Goal: Information Seeking & Learning: Check status

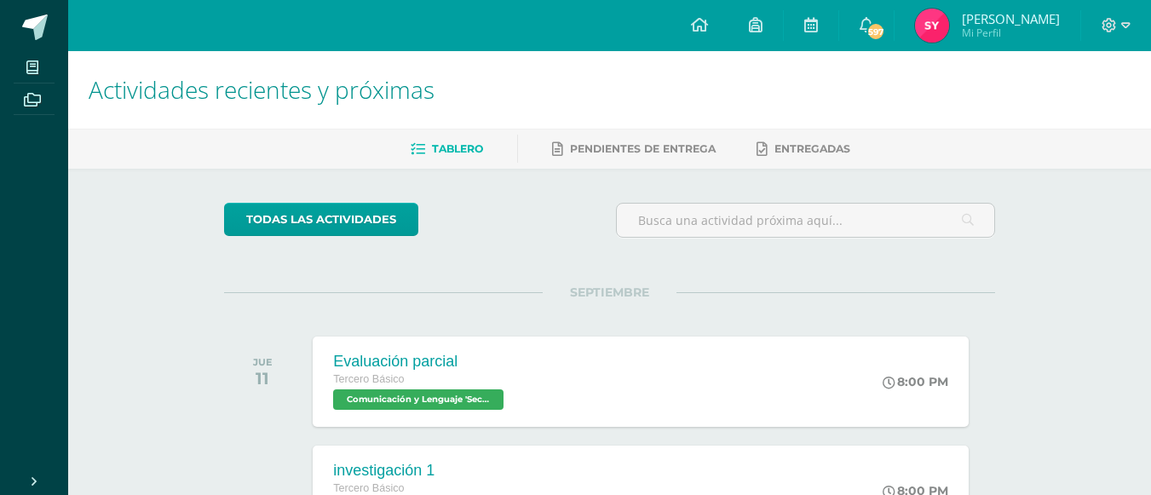
click at [945, 32] on img at bounding box center [932, 26] width 34 height 34
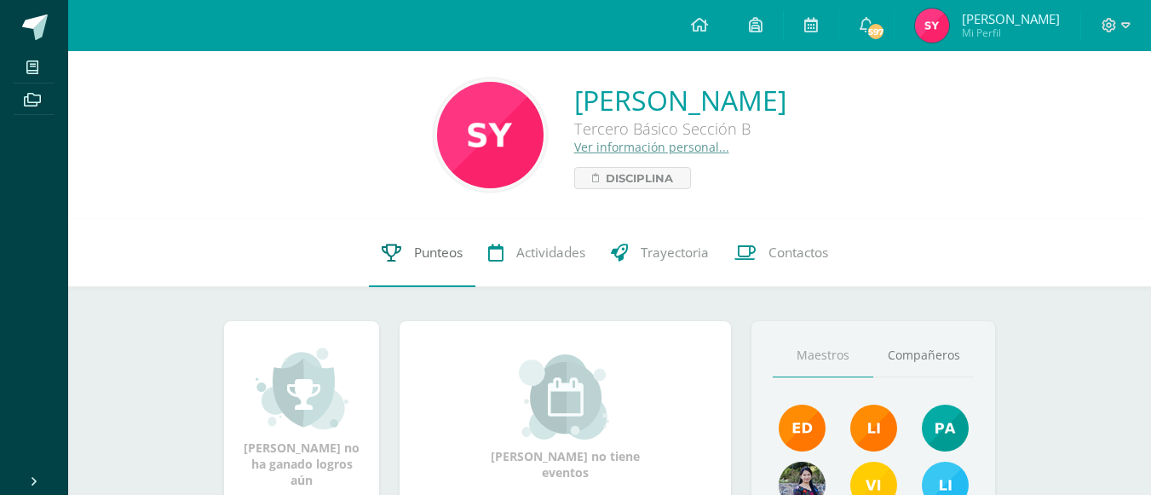
click at [439, 249] on span "Punteos" at bounding box center [438, 253] width 49 height 18
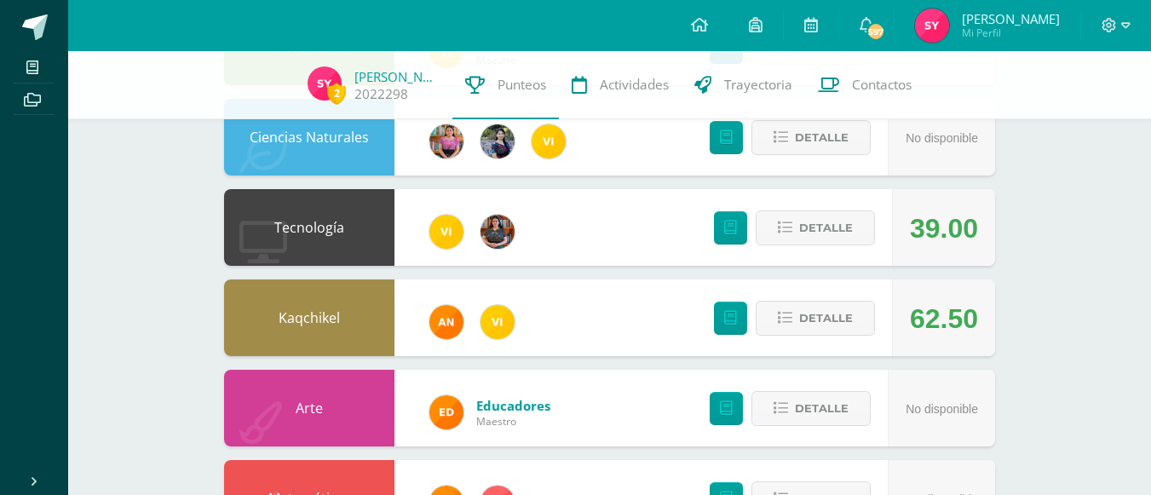
scroll to position [351, 0]
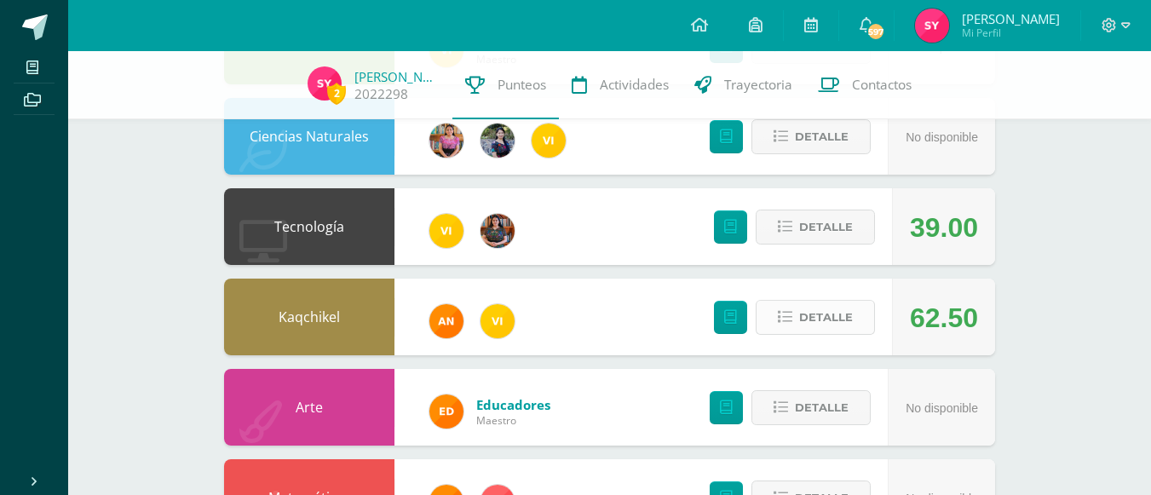
click at [858, 317] on button "Detalle" at bounding box center [814, 317] width 119 height 35
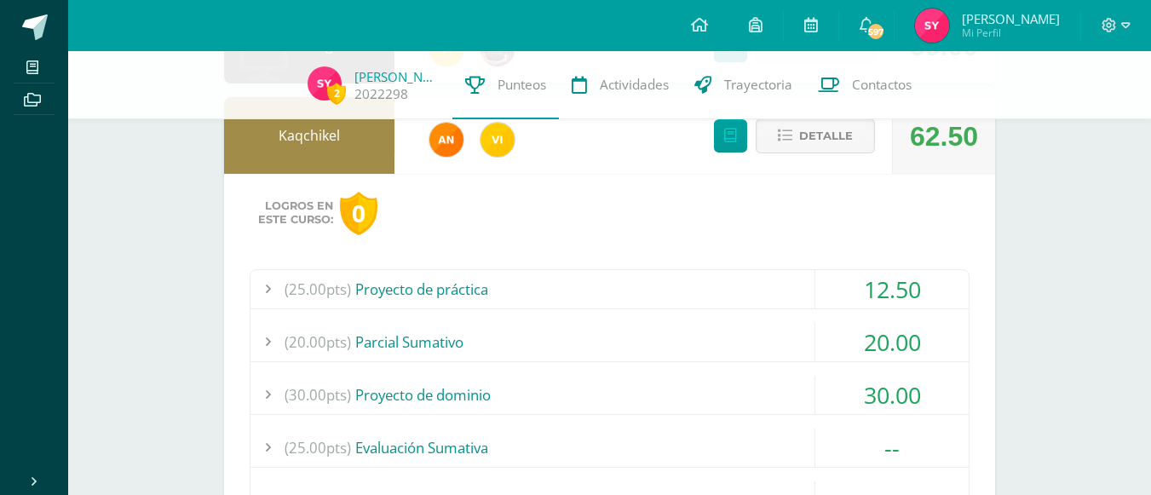
scroll to position [533, 0]
click at [864, 301] on div "12.50" at bounding box center [891, 288] width 153 height 38
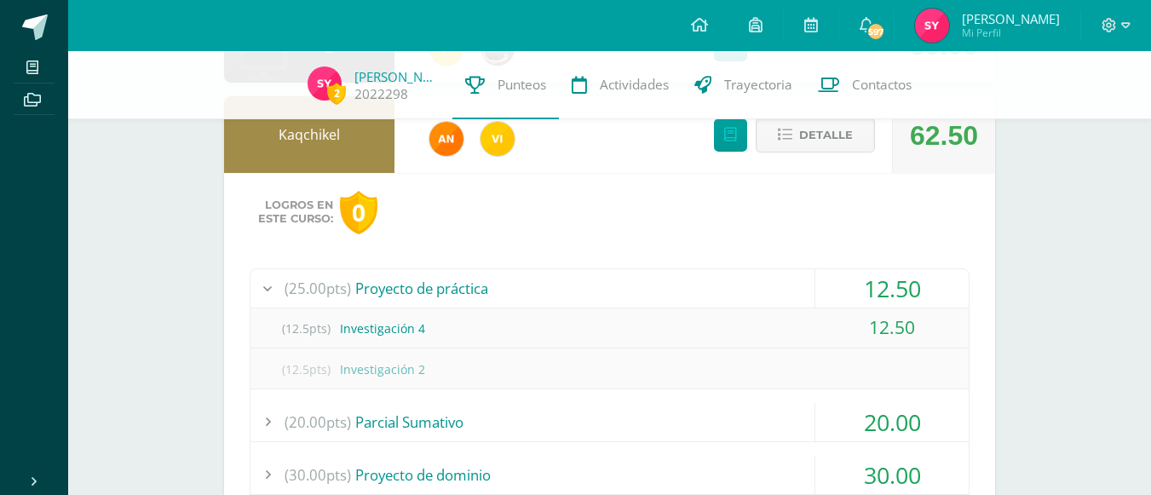
click at [904, 296] on div "12.50" at bounding box center [891, 288] width 153 height 38
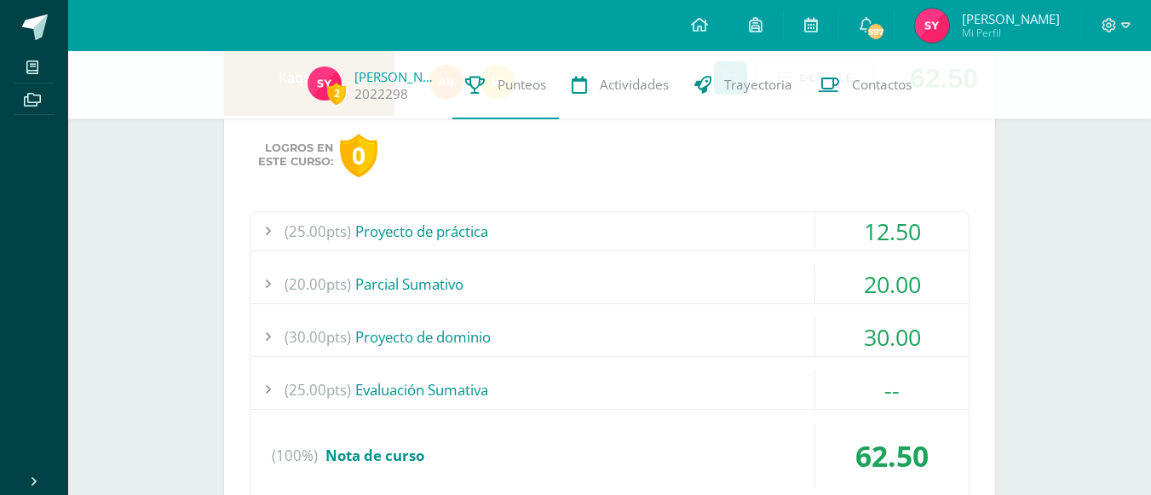
scroll to position [591, 0]
click at [902, 294] on div "20.00" at bounding box center [891, 283] width 153 height 38
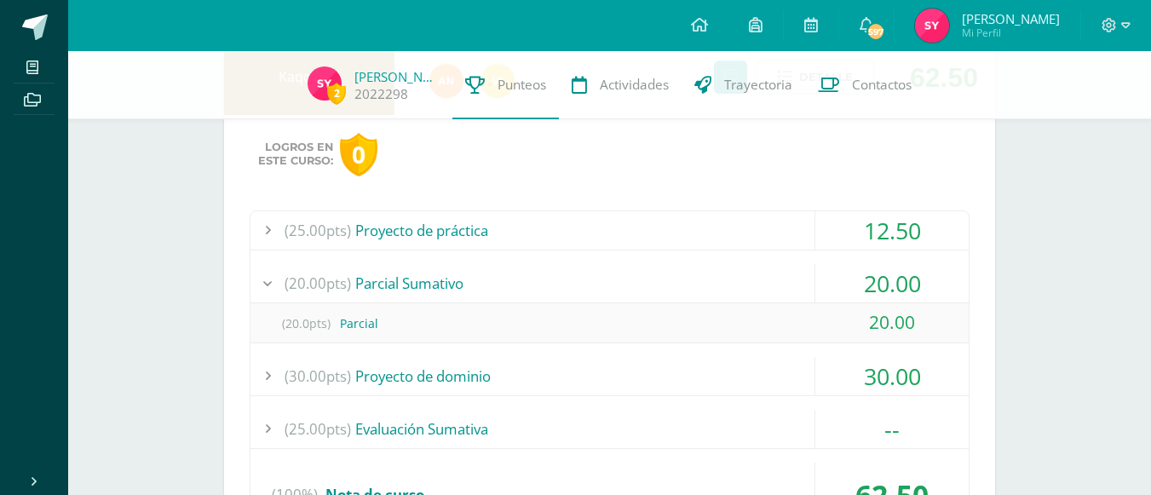
click at [905, 280] on div "20.00" at bounding box center [891, 283] width 153 height 38
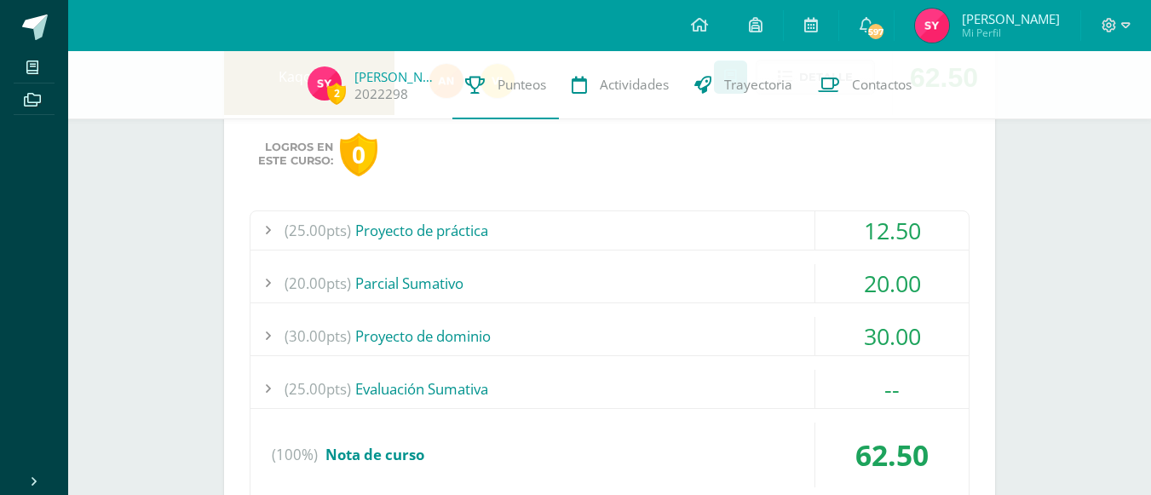
click at [892, 326] on div "30.00" at bounding box center [891, 336] width 153 height 38
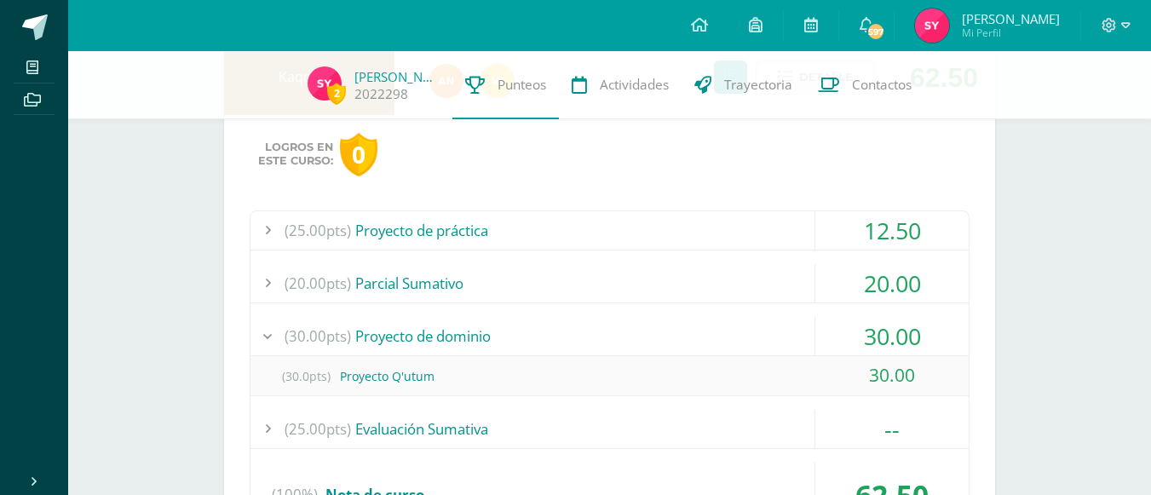
click at [899, 344] on div "30.00" at bounding box center [891, 336] width 153 height 38
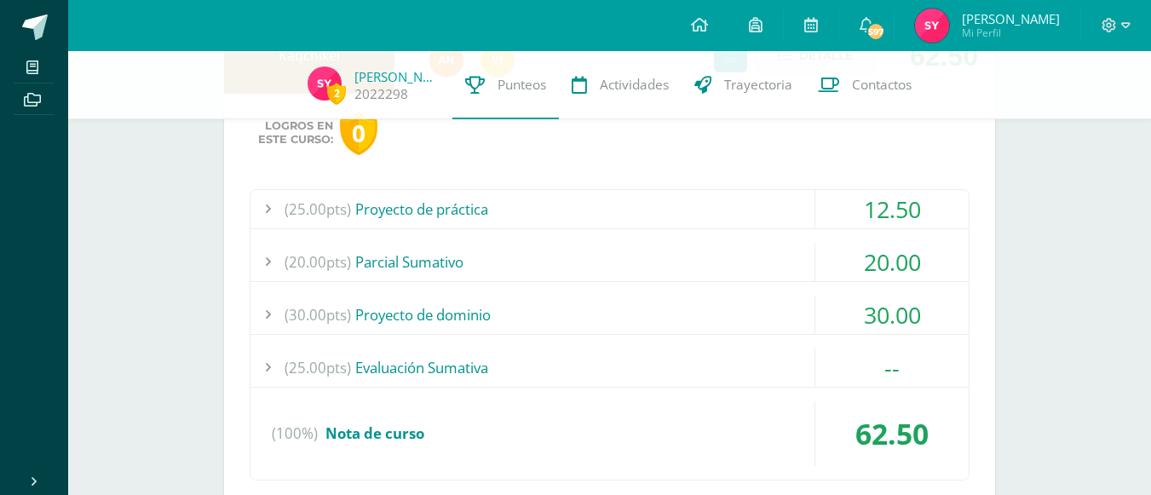
scroll to position [613, 0]
click at [885, 316] on div "30.00" at bounding box center [891, 314] width 153 height 38
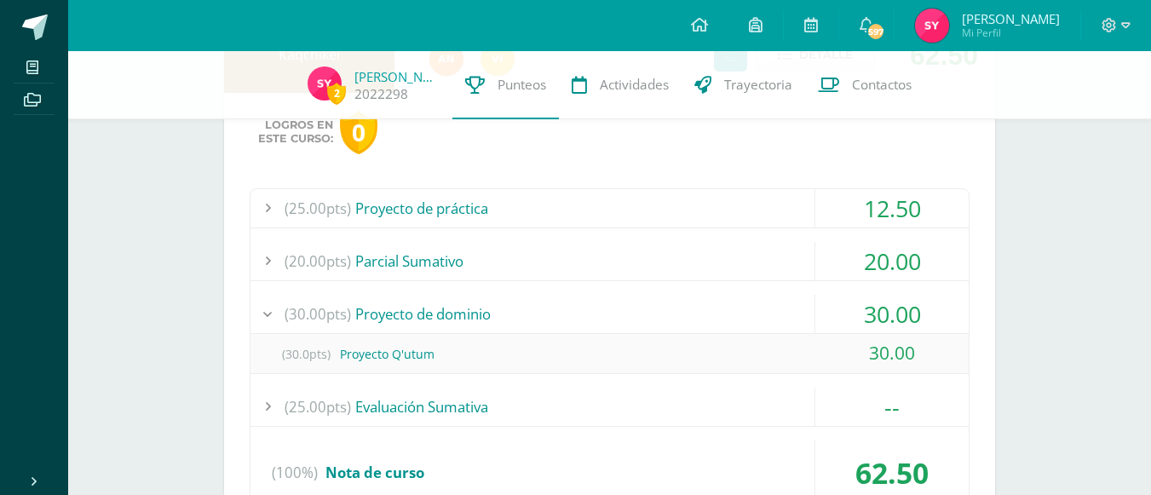
click at [885, 316] on div "30.00" at bounding box center [891, 314] width 153 height 38
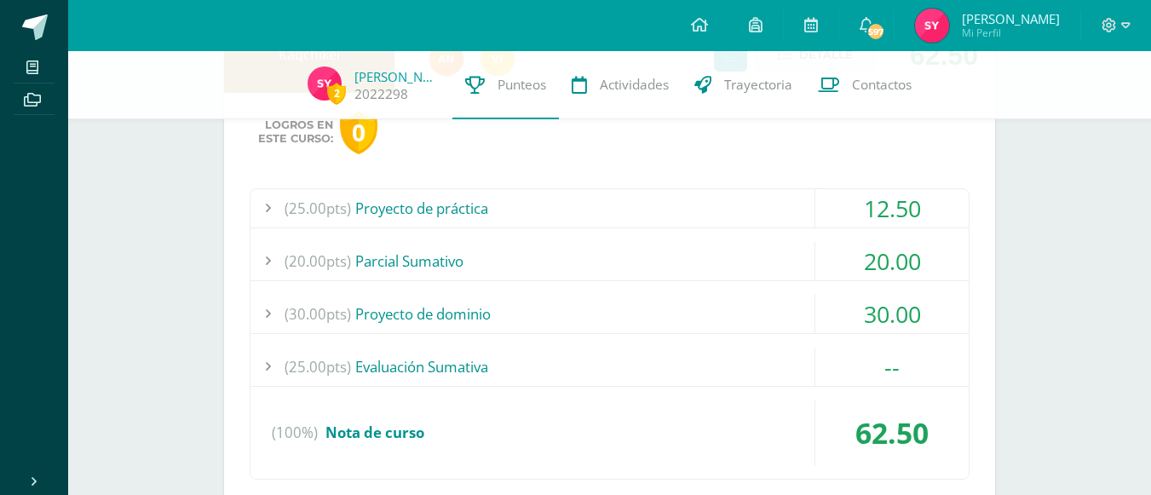
click at [891, 275] on div "20.00" at bounding box center [891, 261] width 153 height 38
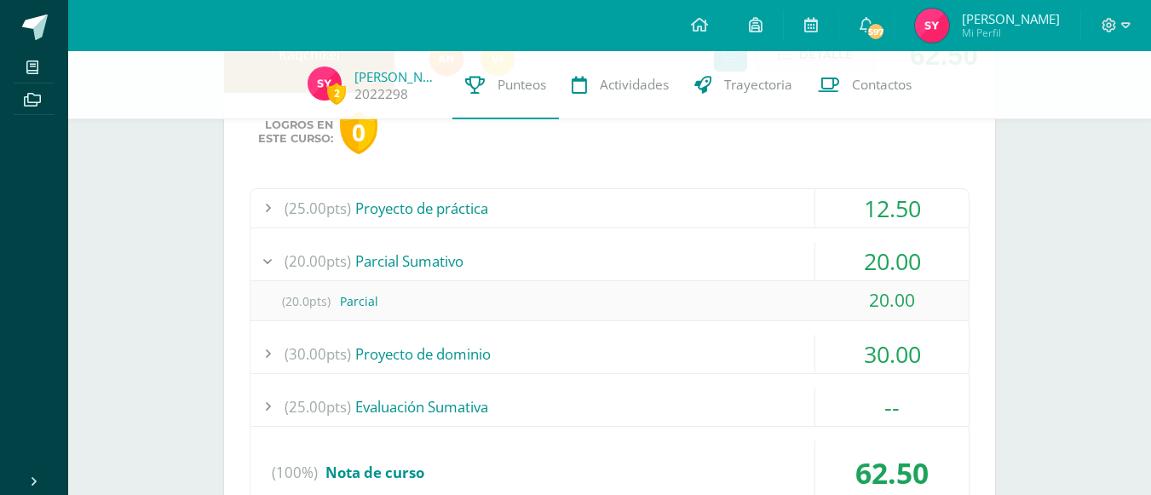
click at [891, 275] on div "20.00" at bounding box center [891, 261] width 153 height 38
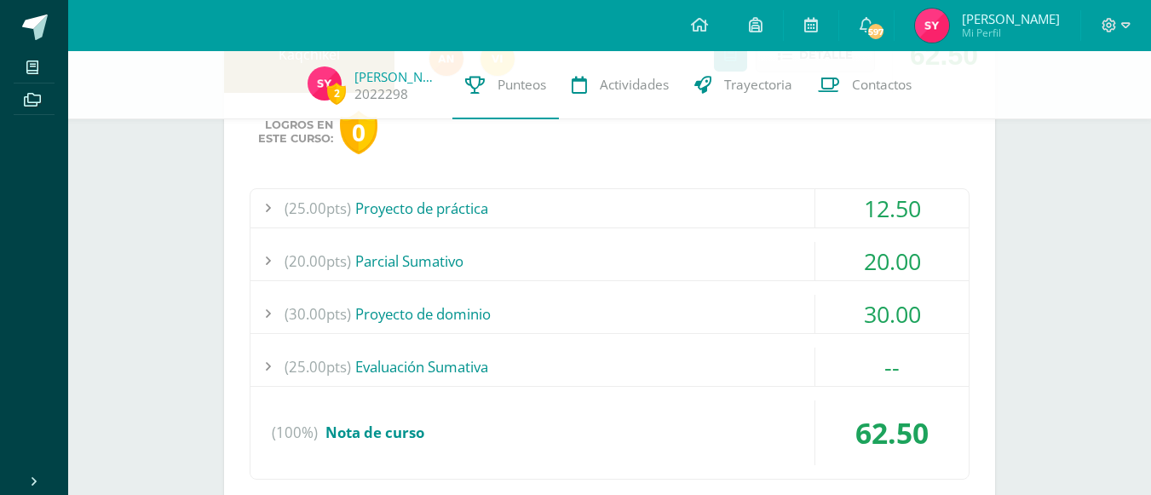
click at [893, 227] on div "(25.00pts) Proyecto de práctica 12.50" at bounding box center [609, 208] width 718 height 39
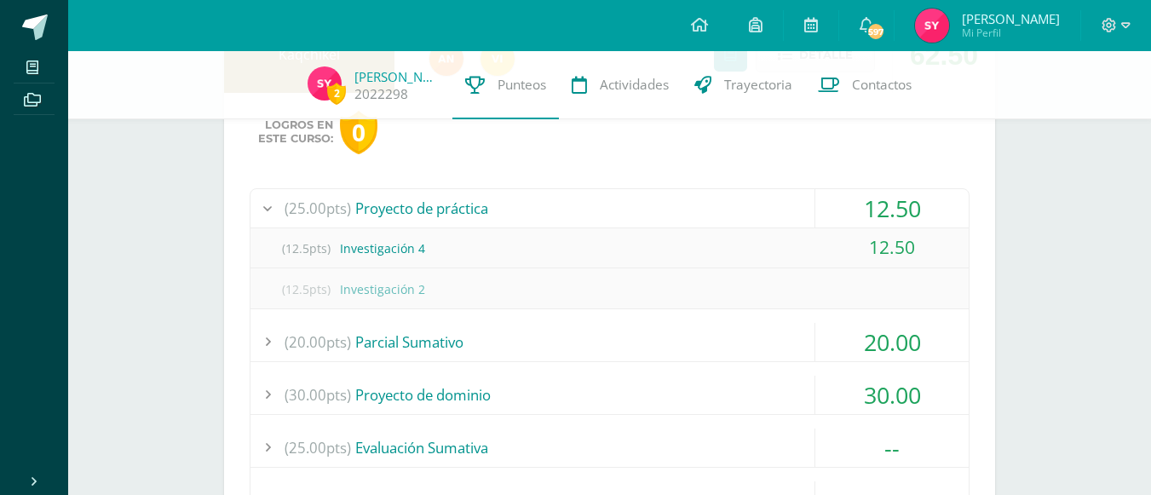
click at [892, 225] on div "12.50" at bounding box center [891, 208] width 153 height 38
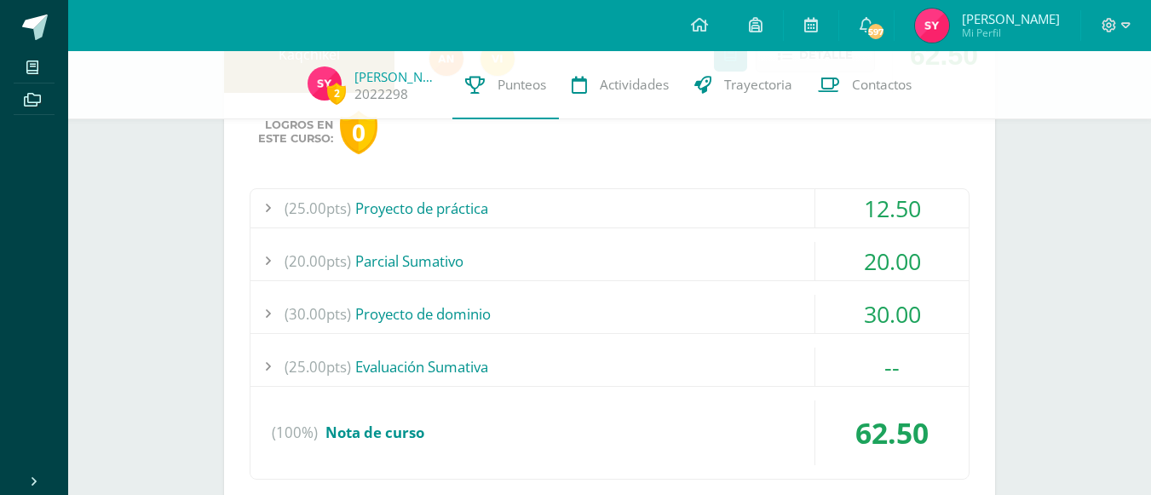
click at [882, 316] on div "30.00" at bounding box center [891, 314] width 153 height 38
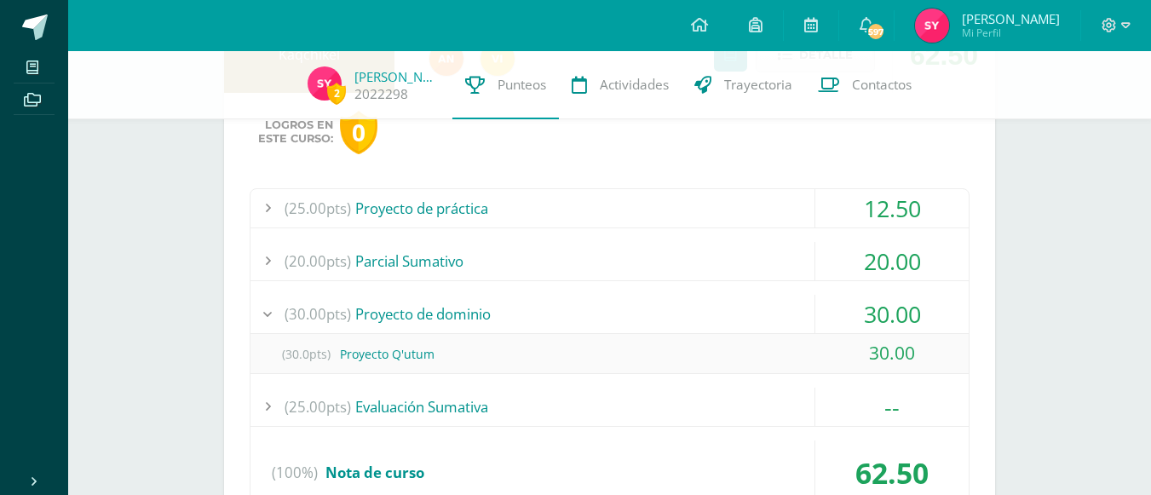
click at [880, 319] on div "30.00" at bounding box center [891, 314] width 153 height 38
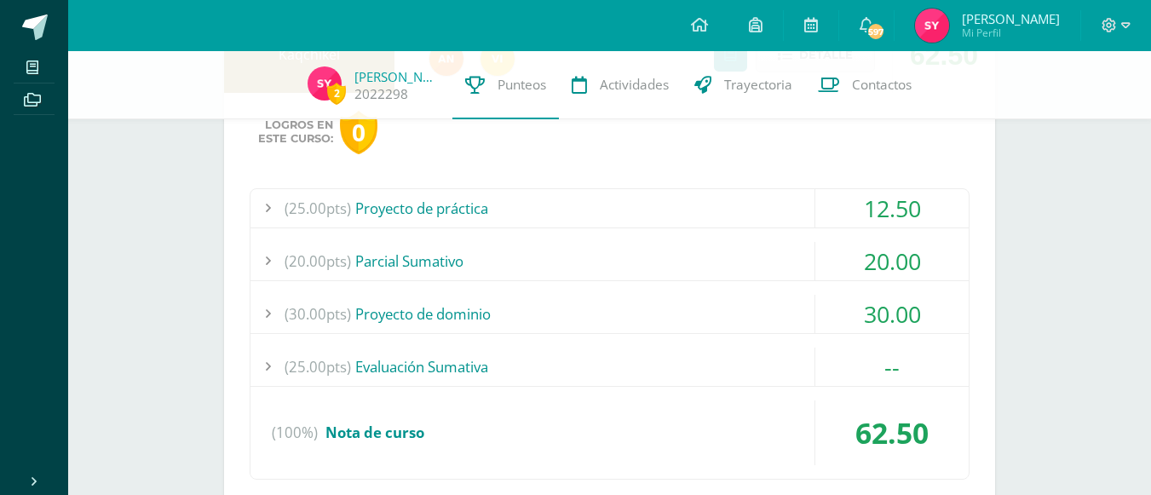
click at [883, 262] on div "20.00" at bounding box center [891, 261] width 153 height 38
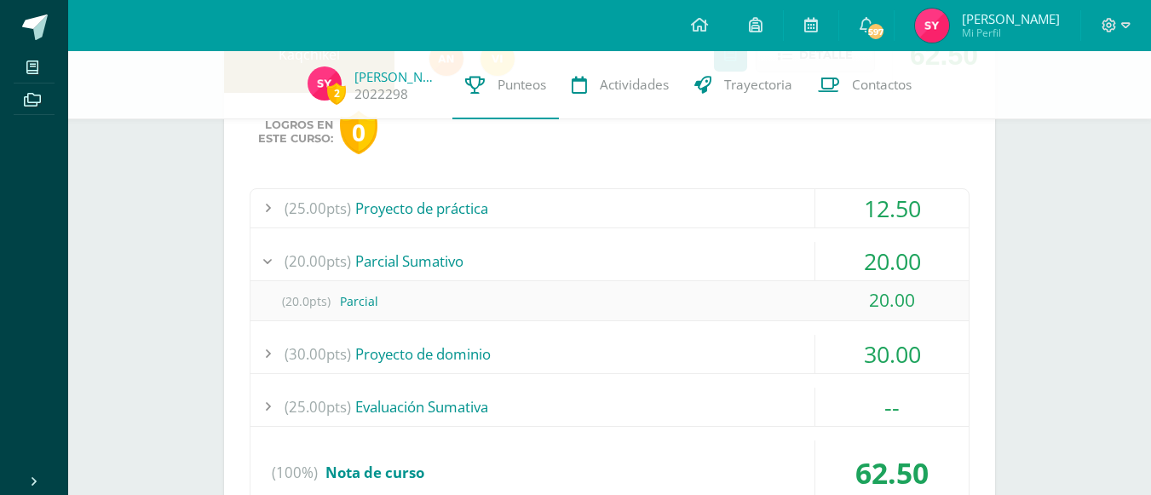
click at [887, 267] on div "20.00" at bounding box center [891, 261] width 153 height 38
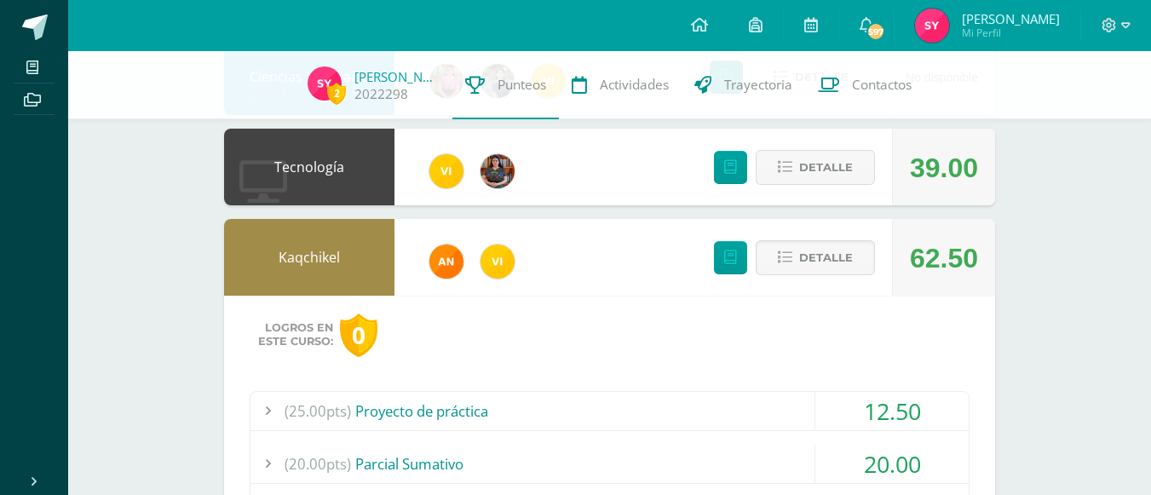
scroll to position [385, 0]
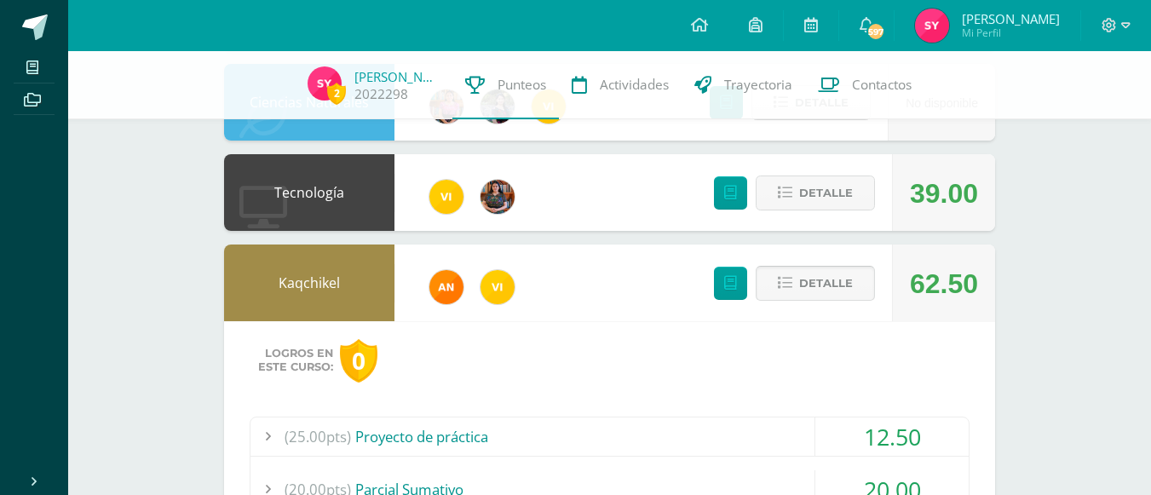
click at [844, 275] on span "Detalle" at bounding box center [826, 283] width 54 height 32
